Goal: Information Seeking & Learning: Learn about a topic

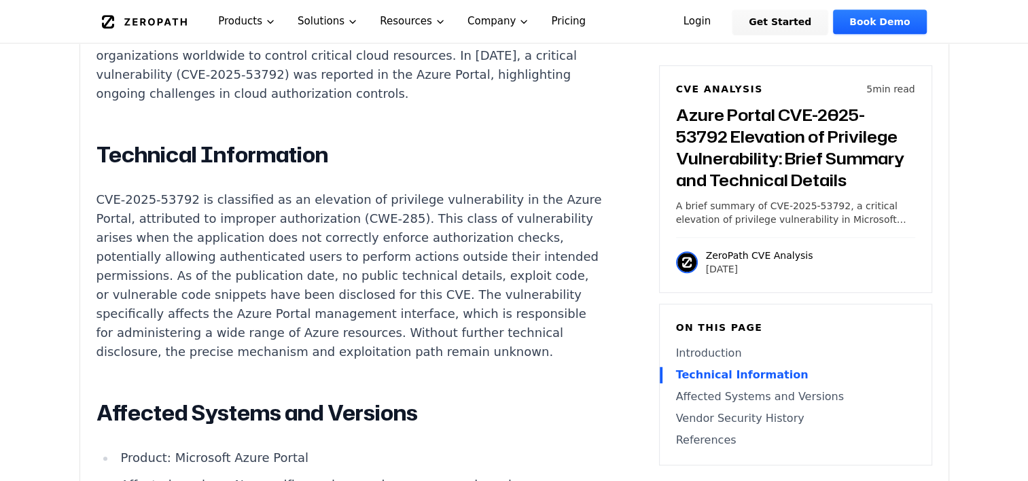
scroll to position [1087, 0]
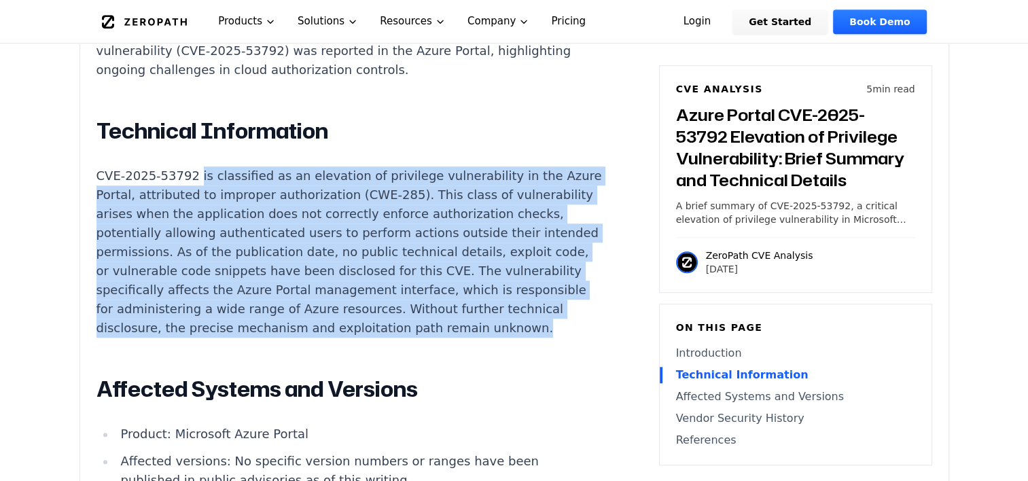
drag, startPoint x: 190, startPoint y: 139, endPoint x: 354, endPoint y: 317, distance: 242.9
click at [354, 317] on p "CVE-2025-53792 is classified as an elevation of privilege vulnerability in the …" at bounding box center [350, 252] width 506 height 171
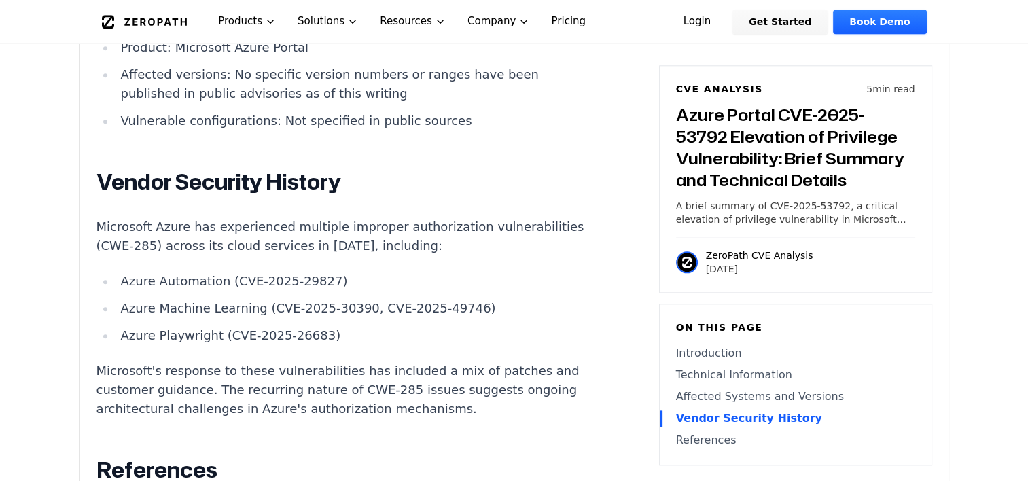
scroll to position [1495, 0]
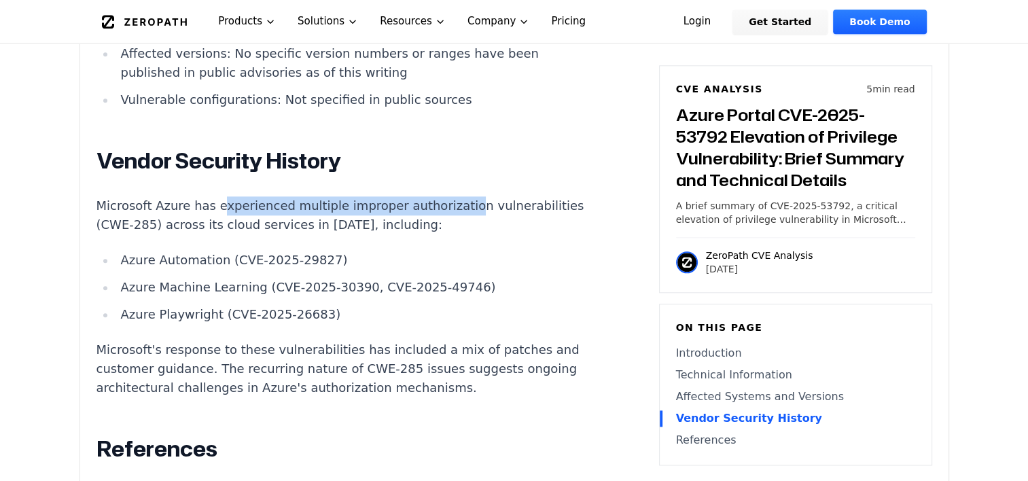
drag, startPoint x: 215, startPoint y: 188, endPoint x: 440, endPoint y: 180, distance: 225.8
click at [440, 196] on p "Microsoft Azure has experienced multiple improper authorization vulnerabilities…" at bounding box center [350, 215] width 506 height 38
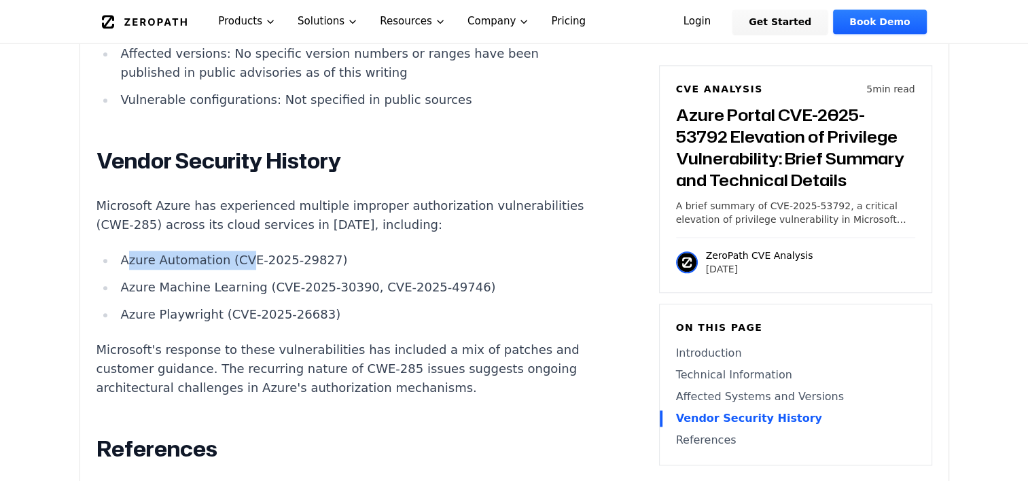
drag, startPoint x: 130, startPoint y: 238, endPoint x: 237, endPoint y: 245, distance: 106.9
click at [237, 251] on li "Azure Automation (CVE-2025-29827)" at bounding box center [359, 260] width 487 height 19
drag, startPoint x: 237, startPoint y: 245, endPoint x: 229, endPoint y: 275, distance: 31.7
click at [229, 278] on li "Azure Machine Learning (CVE-2025-30390, CVE-2025-49746)" at bounding box center [359, 287] width 487 height 19
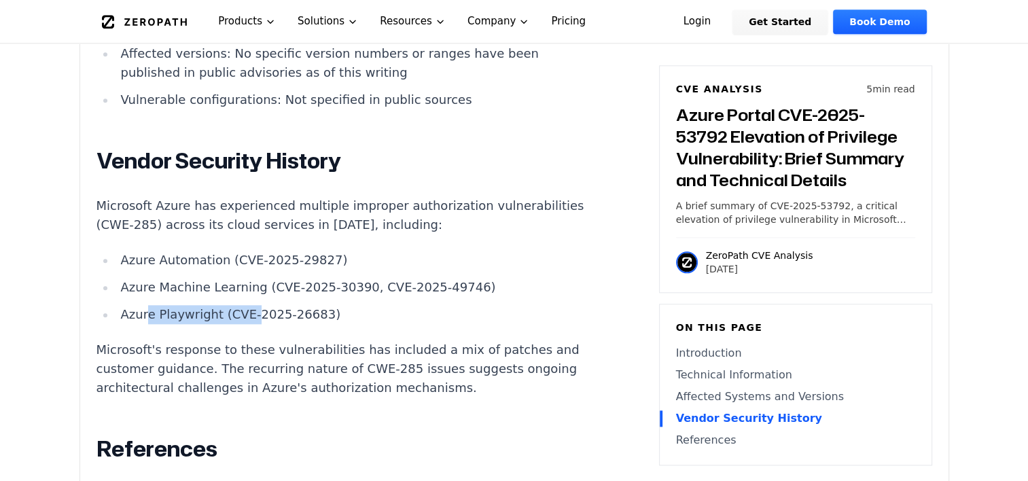
drag, startPoint x: 229, startPoint y: 275, endPoint x: 247, endPoint y: 296, distance: 27.9
click at [247, 305] on li "Azure Playwright (CVE-2025-26683)" at bounding box center [359, 314] width 487 height 19
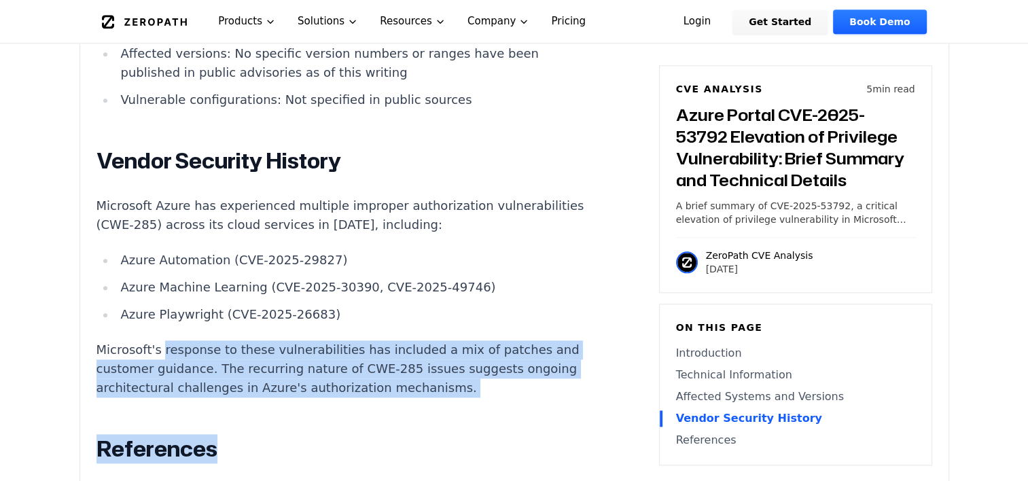
drag, startPoint x: 247, startPoint y: 296, endPoint x: 470, endPoint y: 382, distance: 238.8
click at [470, 382] on div "Introduction Unauthorized privilege escalation in cloud management interfaces c…" at bounding box center [350, 74] width 506 height 1131
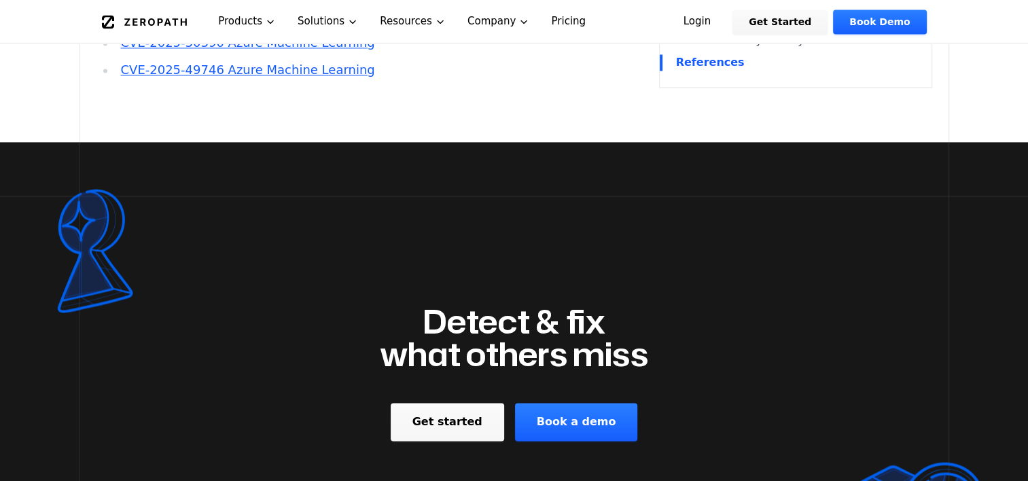
scroll to position [2107, 0]
